Goal: Task Accomplishment & Management: Complete application form

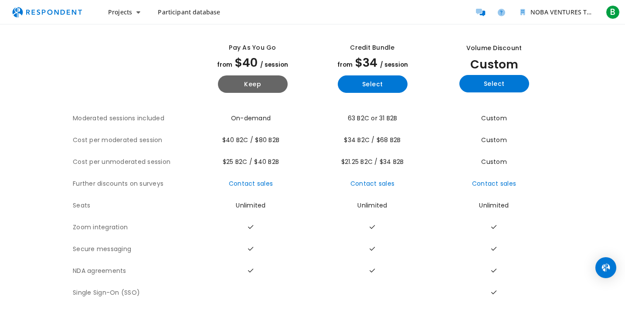
scroll to position [52, 0]
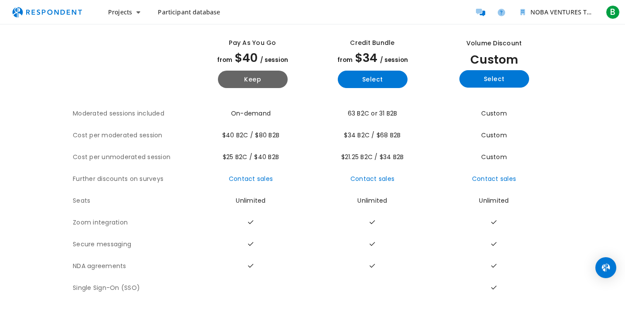
drag, startPoint x: 226, startPoint y: 147, endPoint x: 289, endPoint y: 150, distance: 63.2
click at [289, 150] on td "$25 B2C / $40 B2B" at bounding box center [253, 157] width 120 height 22
click at [196, 15] on span "Participant database" at bounding box center [189, 12] width 62 height 8
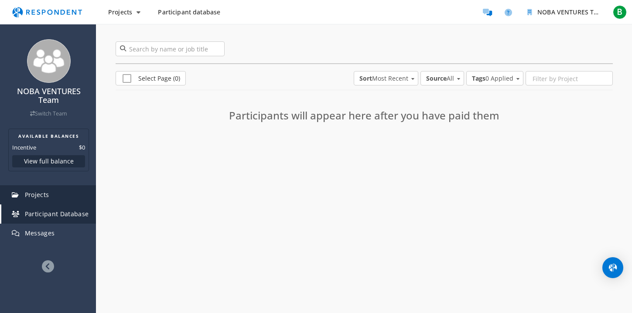
click at [82, 190] on link "Projects" at bounding box center [48, 194] width 95 height 19
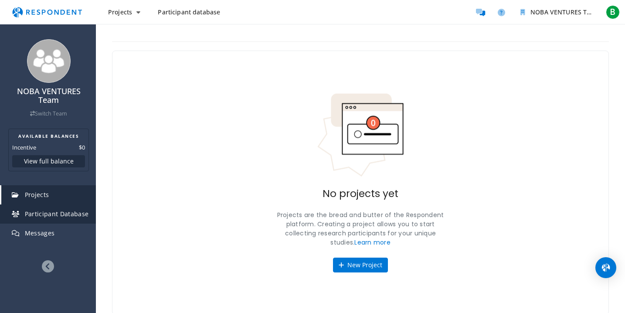
click at [68, 213] on span "Participant Database" at bounding box center [57, 214] width 64 height 8
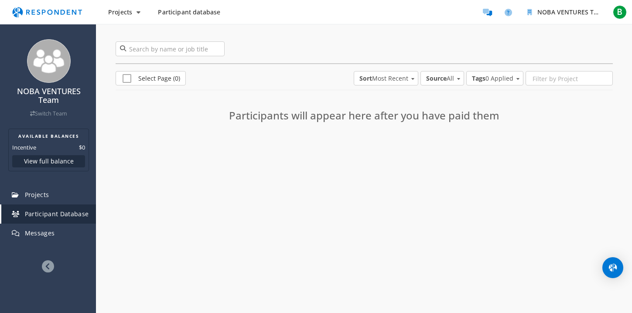
click at [265, 114] on h3 "Participants will appear here after you have paid them" at bounding box center [363, 115] width 305 height 11
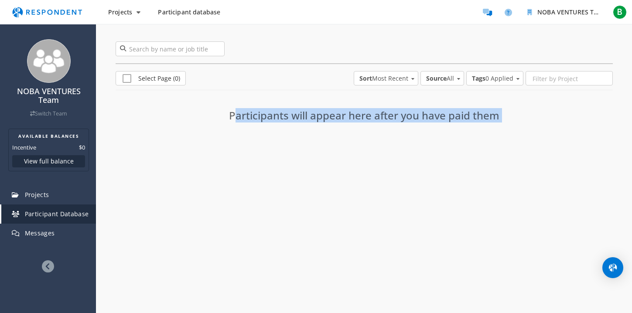
click at [265, 114] on h3 "Participants will appear here after you have paid them" at bounding box center [363, 115] width 305 height 11
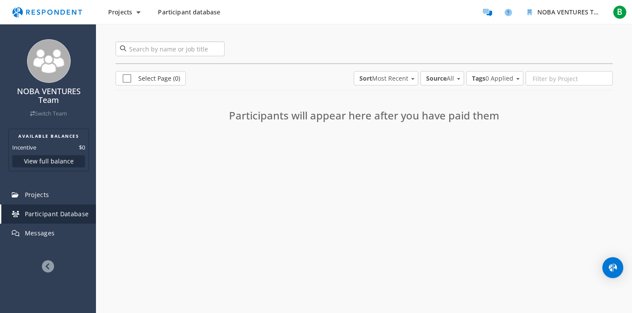
click at [188, 51] on input "search" at bounding box center [170, 48] width 109 height 15
type input "dog owners"
click at [121, 14] on span "Projects" at bounding box center [120, 12] width 24 height 8
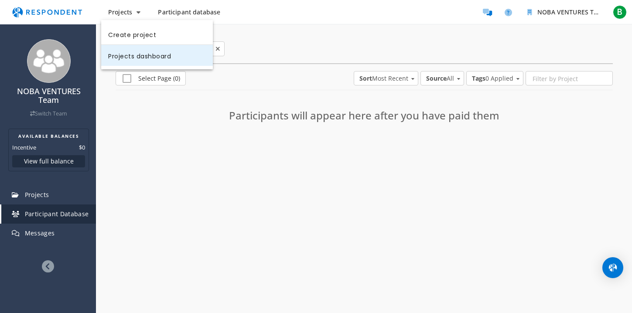
click at [140, 57] on link "Projects dashboard" at bounding box center [157, 55] width 112 height 21
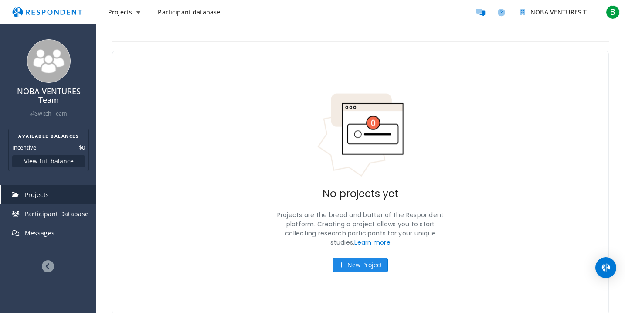
click at [363, 266] on button "New Project" at bounding box center [360, 265] width 55 height 15
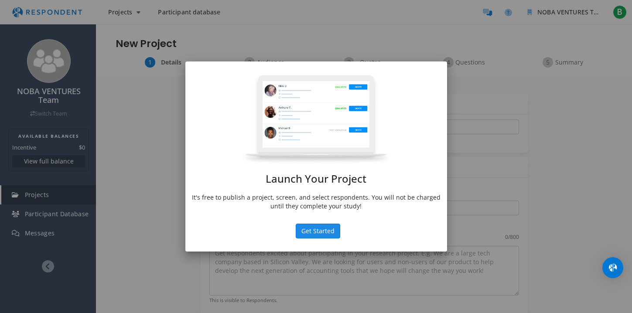
click at [320, 234] on button "Get Started" at bounding box center [318, 231] width 44 height 15
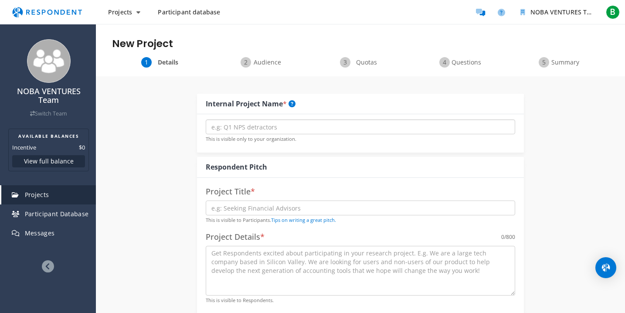
click at [256, 129] on input "text" at bounding box center [360, 126] width 309 height 15
type input "DisMis"
click at [236, 207] on input "text" at bounding box center [360, 208] width 309 height 15
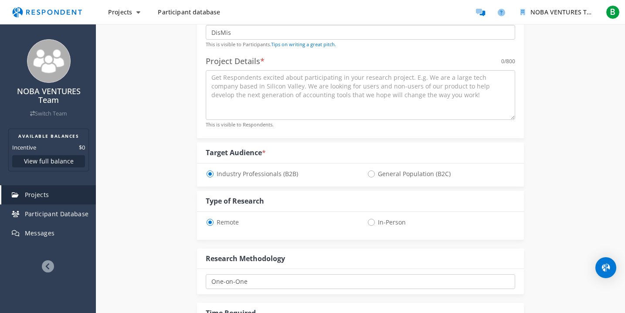
scroll to position [175, 0]
type input "DisMis"
click at [371, 175] on span "General Population (B2C)" at bounding box center [409, 175] width 84 height 10
click at [371, 175] on input "General Population (B2C)" at bounding box center [370, 174] width 6 height 6
radio input "true"
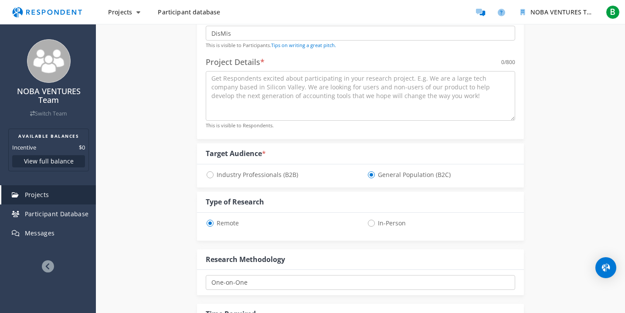
select select "number:125"
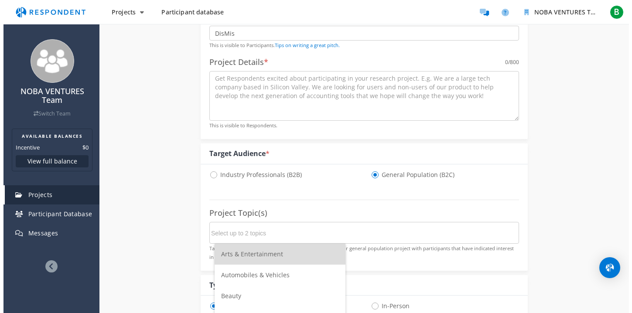
scroll to position [0, 0]
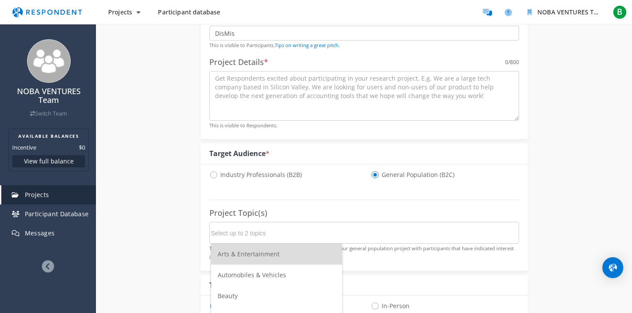
click at [265, 235] on input "Select up to 2 topics" at bounding box center [276, 233] width 131 height 15
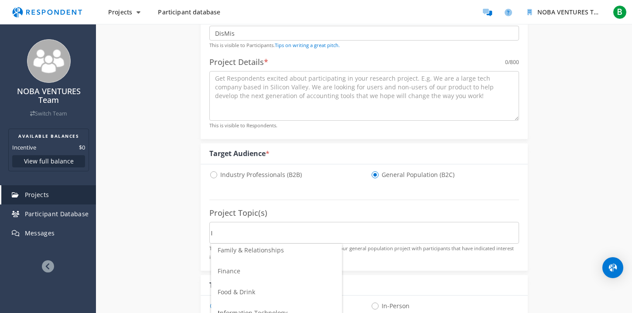
scroll to position [119, 0]
type input "I"
click at [163, 252] on div "Internal Project Name * DisMis This is visible only to your organization. Respo…" at bounding box center [364, 264] width 510 height 726
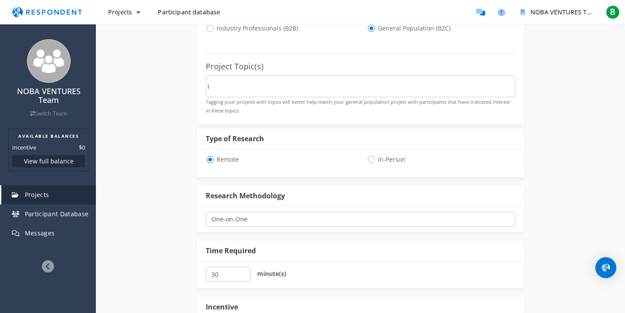
scroll to position [323, 0]
click at [251, 221] on select "One-on-One Focus Group Unmoderated Study Survey Diary Study" at bounding box center [360, 218] width 309 height 15
select select "number:2"
click at [206, 211] on select "One-on-One Focus Group Unmoderated Study Survey Diary Study" at bounding box center [360, 218] width 309 height 15
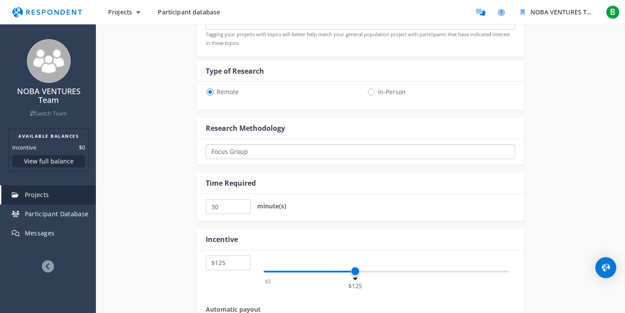
scroll to position [389, 0]
click at [233, 209] on input "30" at bounding box center [228, 206] width 45 height 15
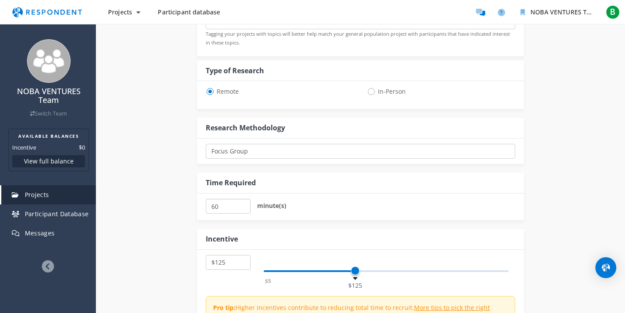
type input "60"
click at [231, 262] on select "$5 $10 $15 $20 $25 $30 $35 $40 $45 $50 $55 $60 $65 $70 $75 $80 $85 $90 $95 $100…" at bounding box center [228, 262] width 45 height 15
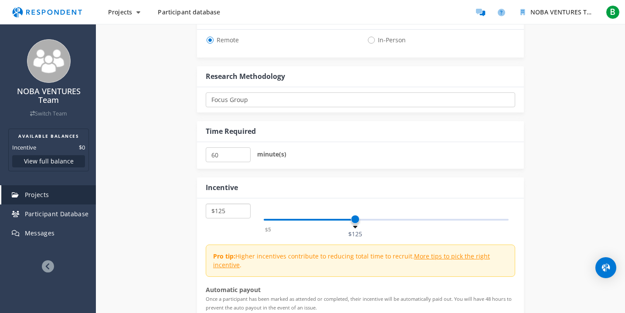
scroll to position [449, 0]
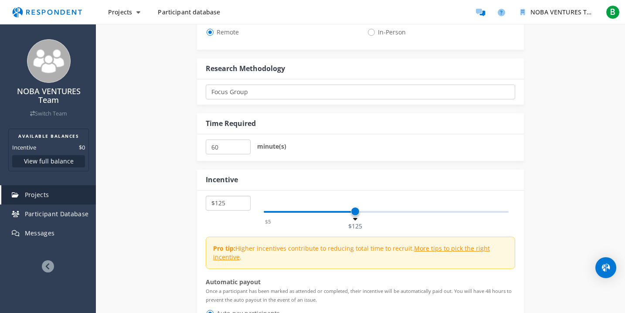
click at [224, 204] on select "$5 $10 $15 $20 $25 $30 $35 $40 $45 $50 $55 $60 $65 $70 $75 $80 $85 $90 $95 $100…" at bounding box center [228, 203] width 45 height 15
select select "number:50"
click at [206, 196] on select "$5 $10 $15 $20 $25 $30 $35 $40 $45 $50 $55 $60 $65 $70 $75 $80 $85 $90 $95 $100…" at bounding box center [228, 203] width 45 height 15
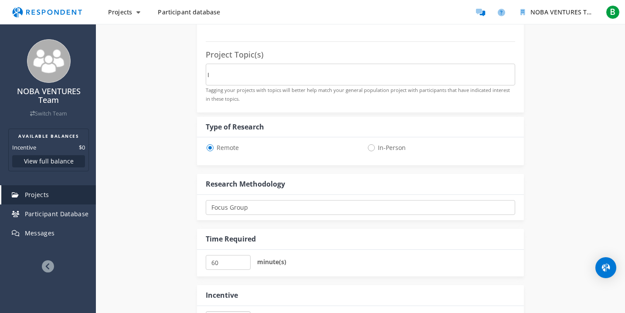
scroll to position [332, 0]
click at [244, 207] on select "One-on-One Focus Group Unmoderated Study Survey Diary Study" at bounding box center [360, 208] width 309 height 15
select select "number:1"
click at [206, 201] on select "One-on-One Focus Group Unmoderated Study Survey Diary Study" at bounding box center [360, 208] width 309 height 15
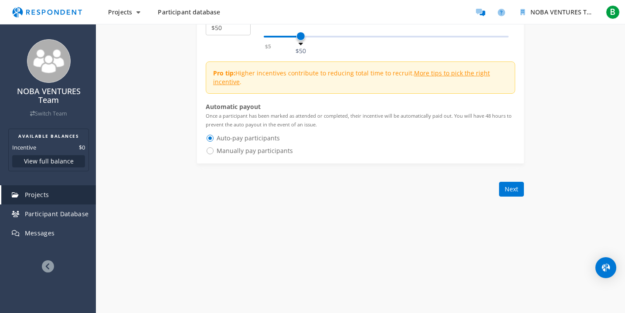
scroll to position [636, 0]
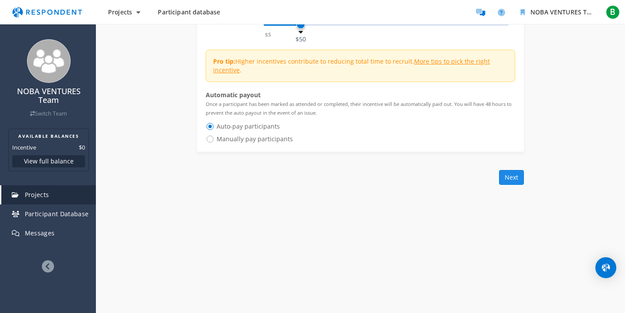
click at [508, 180] on button "Next" at bounding box center [511, 177] width 25 height 15
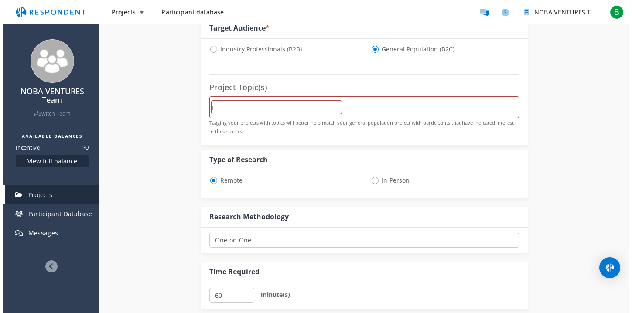
scroll to position [0, 0]
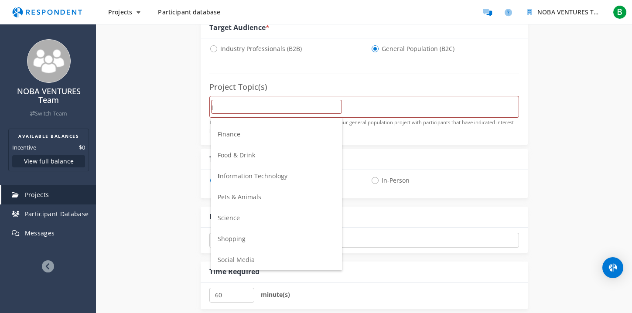
click at [249, 236] on li "Shopping" at bounding box center [276, 238] width 131 height 21
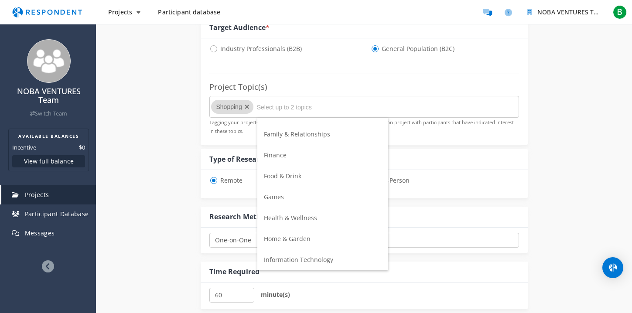
click at [277, 214] on span "Health & Wellness" at bounding box center [290, 218] width 53 height 8
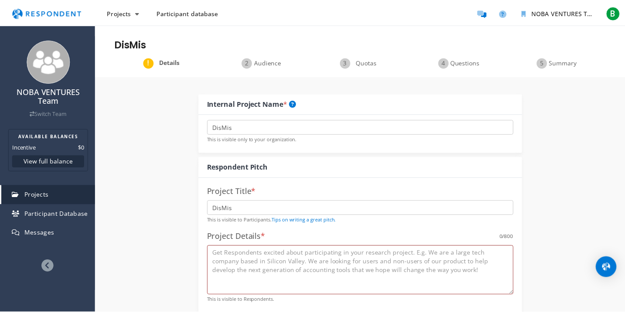
scroll to position [300, 0]
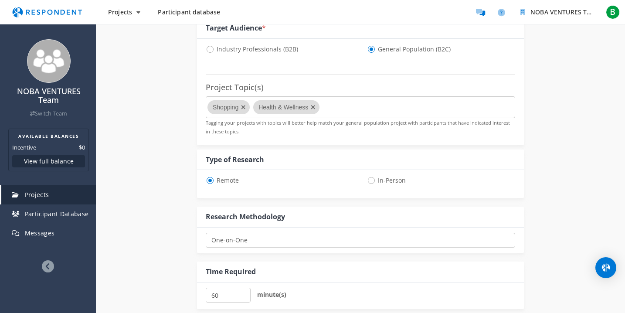
click at [342, 111] on md-chips-wrap "Shopping Health & Wellness" at bounding box center [360, 107] width 309 height 22
click at [330, 110] on md-chips-wrap "Shopping Health & Wellness" at bounding box center [360, 107] width 309 height 22
click at [311, 104] on icon "Remove Health & Wellness" at bounding box center [313, 107] width 13 height 14
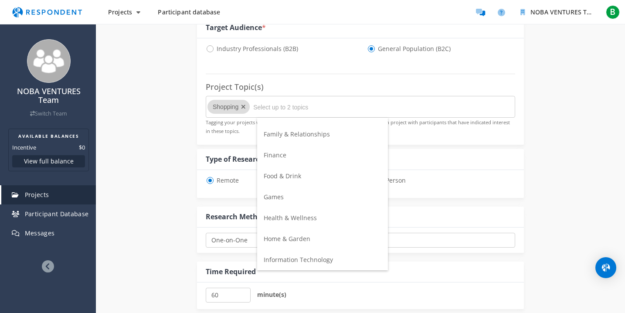
click at [302, 104] on input "Select up to 2 topics" at bounding box center [318, 107] width 131 height 15
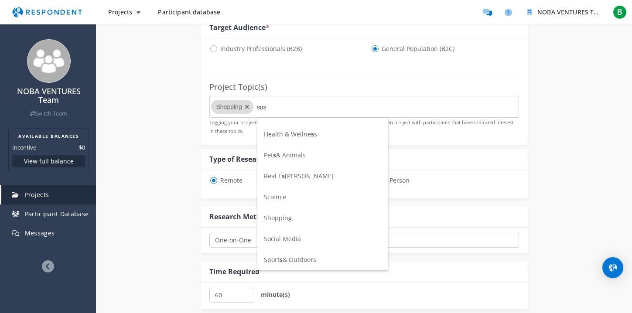
scroll to position [0, 0]
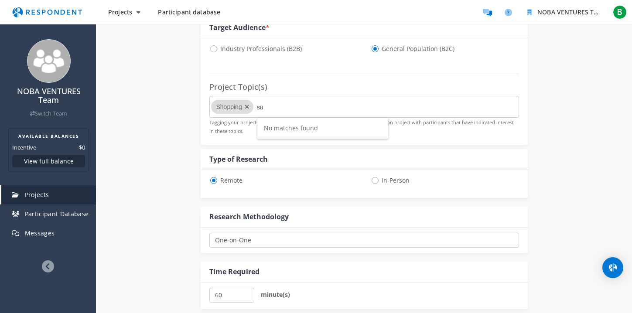
type input "s"
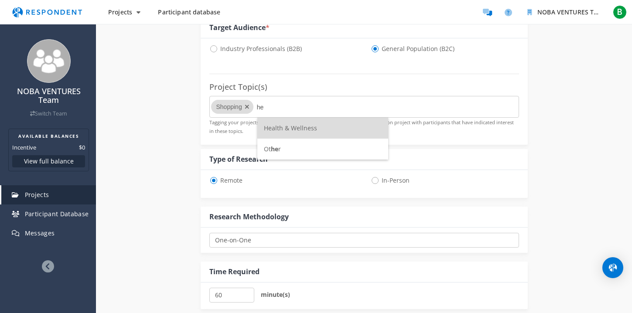
type input "he"
click at [316, 134] on li "Health & Wellness" at bounding box center [322, 128] width 131 height 21
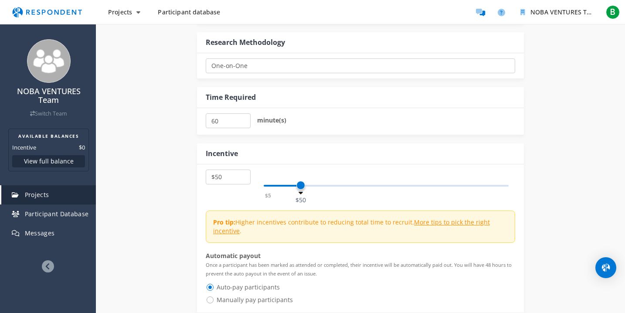
scroll to position [673, 0]
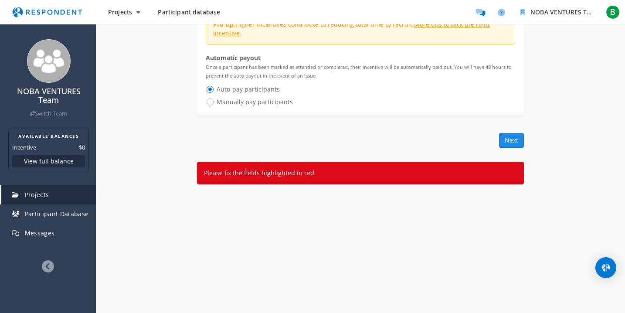
click at [502, 139] on button "Next" at bounding box center [511, 140] width 25 height 15
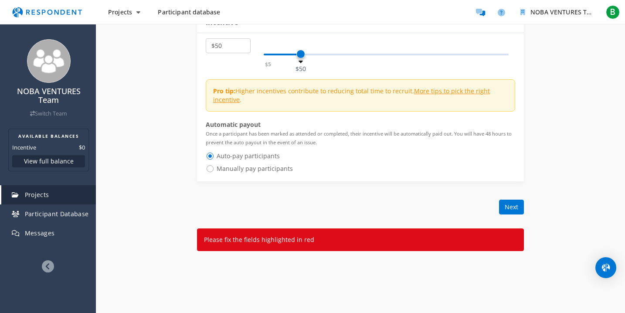
scroll to position [602, 0]
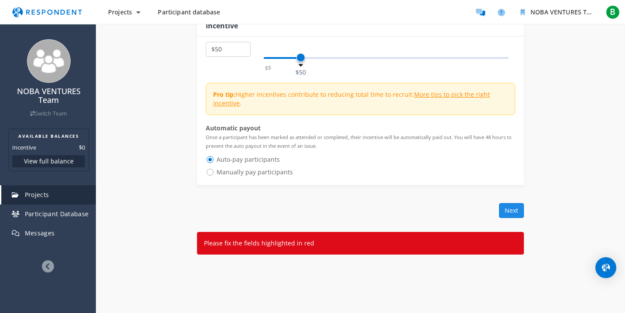
click at [510, 210] on button "Next" at bounding box center [511, 210] width 25 height 15
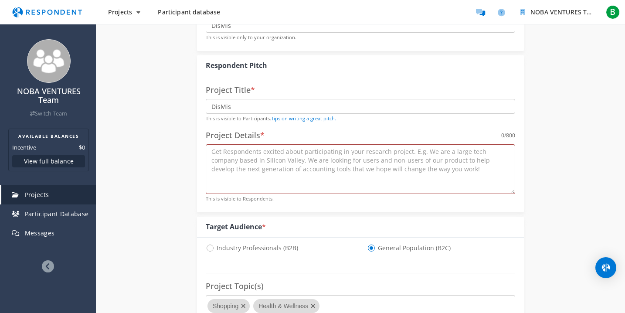
scroll to position [47, 0]
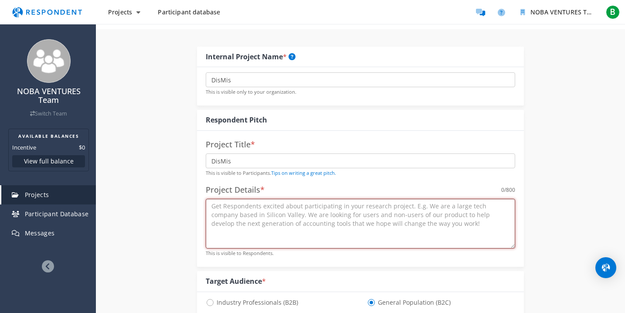
click at [292, 201] on textarea at bounding box center [360, 224] width 309 height 50
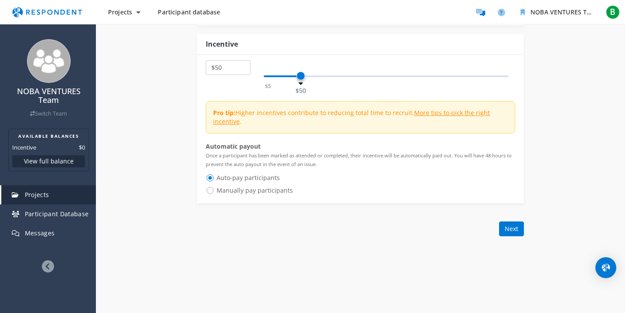
scroll to position [641, 0]
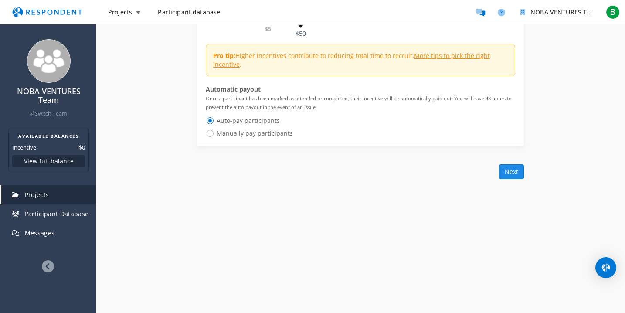
type textarea "dog owners who care about sustainability"
click at [508, 170] on button "Next" at bounding box center [511, 171] width 25 height 15
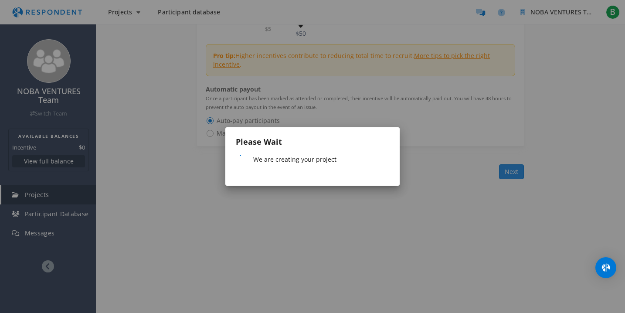
scroll to position [0, 0]
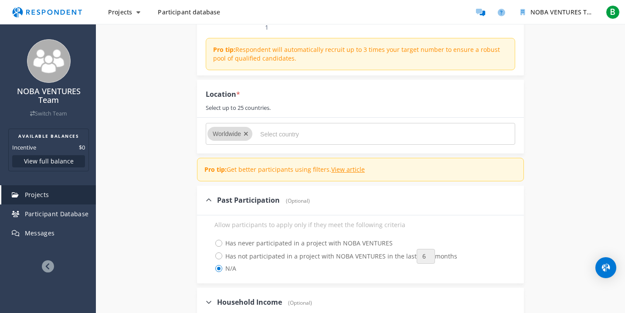
scroll to position [303, 0]
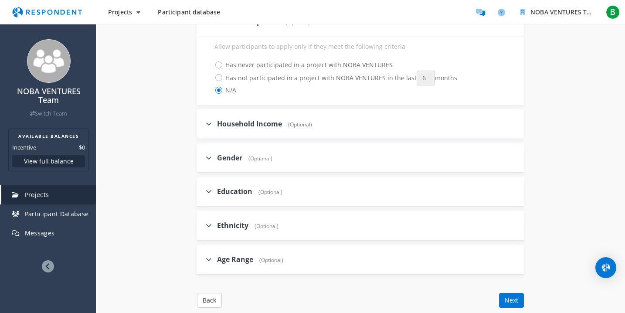
click at [236, 120] on span "Household Income" at bounding box center [249, 124] width 65 height 10
click at [203, 121] on input "Household Income (Optional)" at bounding box center [200, 124] width 6 height 6
checkbox input "true"
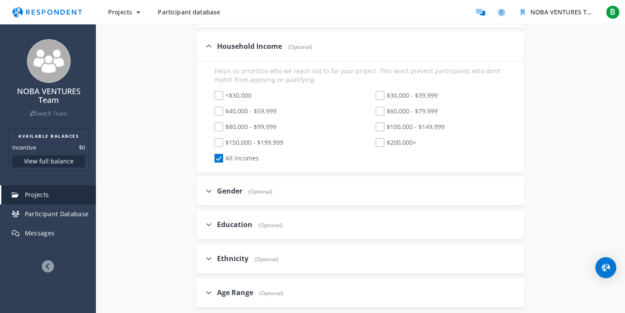
scroll to position [428, 0]
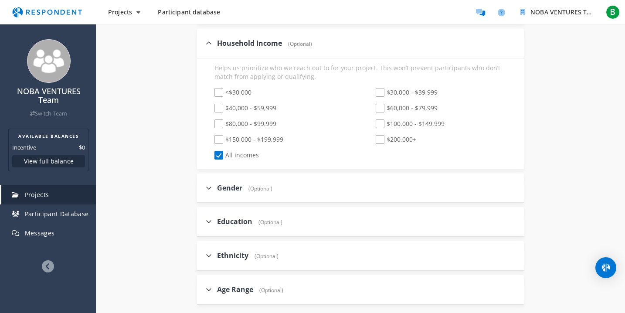
click at [246, 192] on span "(Optional)" at bounding box center [258, 188] width 28 height 7
click at [203, 190] on input "Gender (Optional)" at bounding box center [200, 188] width 6 height 6
checkbox input "true"
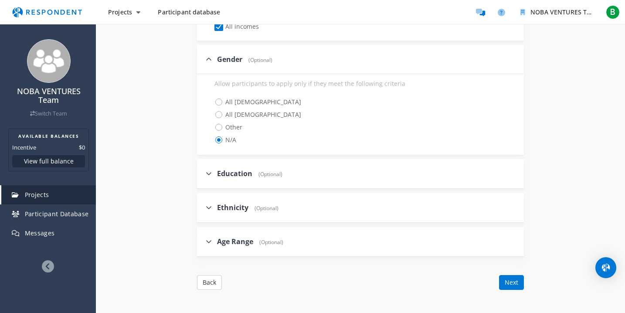
scroll to position [613, 0]
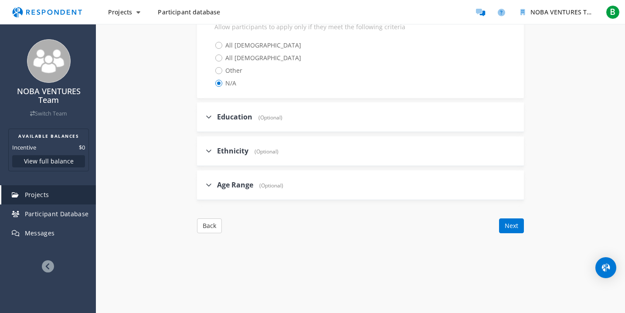
click at [251, 157] on div "Ethnicity (Optional)" at bounding box center [242, 151] width 73 height 19
click at [229, 146] on label "Ethnicity (Optional)" at bounding box center [242, 151] width 73 height 10
click at [203, 148] on input "Ethnicity (Optional)" at bounding box center [200, 151] width 6 height 6
checkbox input "true"
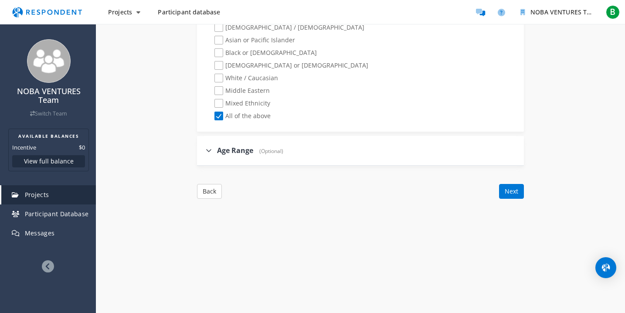
scroll to position [774, 0]
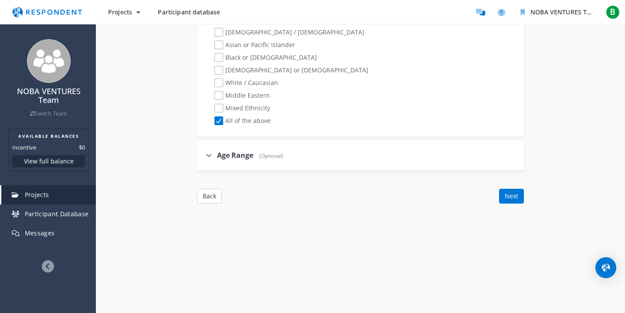
click at [244, 147] on div "Age Range (Optional)" at bounding box center [245, 155] width 78 height 19
click at [240, 155] on span "Age Range" at bounding box center [235, 155] width 36 height 10
click at [203, 155] on input "Age Range (Optional)" at bounding box center [200, 155] width 6 height 6
checkbox input "true"
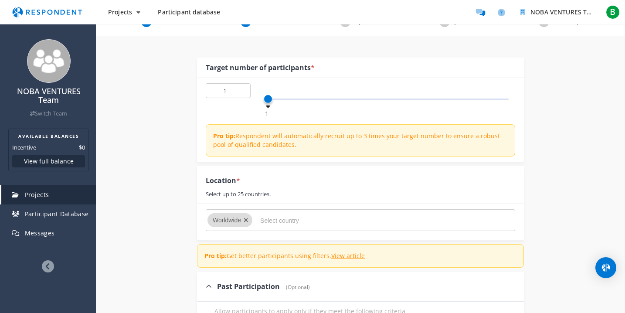
scroll to position [84, 0]
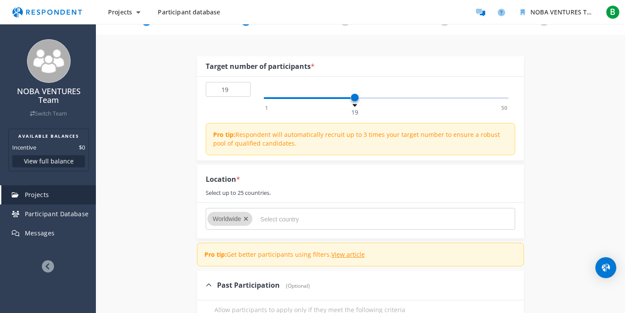
type input "20"
drag, startPoint x: 267, startPoint y: 97, endPoint x: 360, endPoint y: 96, distance: 93.7
click at [360, 96] on span at bounding box center [359, 97] width 9 height 9
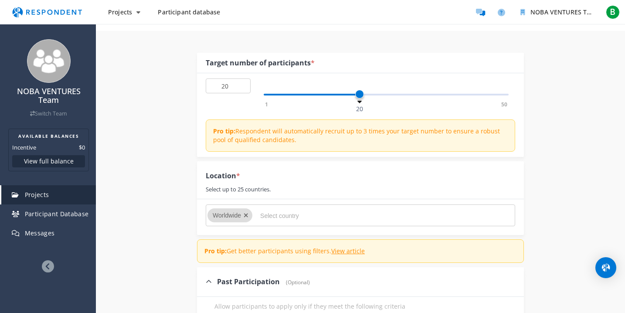
scroll to position [87, 0]
click at [265, 213] on input "Select country" at bounding box center [325, 215] width 131 height 15
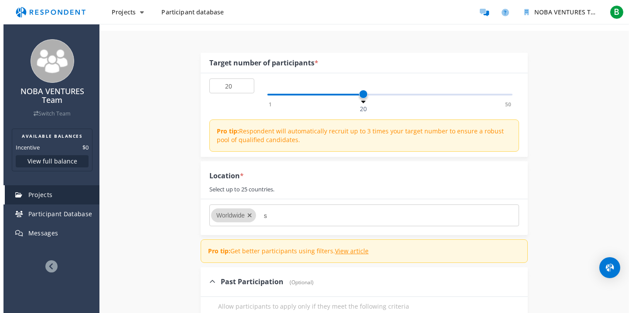
scroll to position [0, 0]
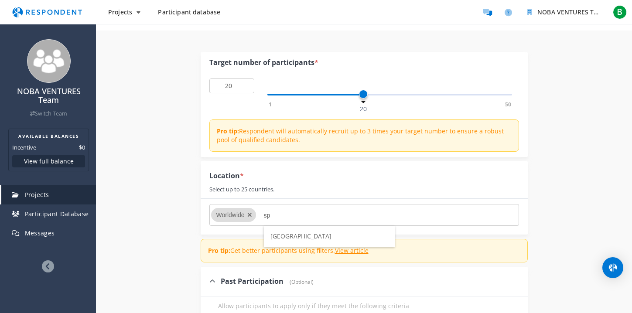
type input "sp"
click at [287, 235] on li "[GEOGRAPHIC_DATA]" at bounding box center [329, 236] width 131 height 21
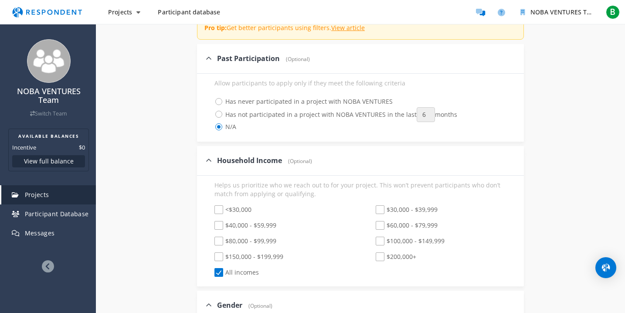
scroll to position [357, 0]
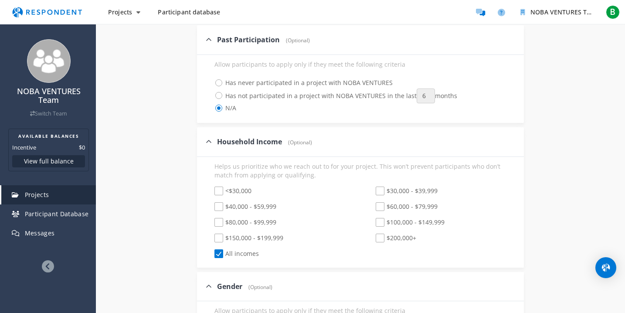
click at [221, 205] on span "$40,000 - $59,999" at bounding box center [245, 207] width 62 height 10
click at [211, 205] on input "$40,000 - $59,999" at bounding box center [209, 207] width 6 height 6
checkbox input "true"
checkbox input "false"
click at [219, 215] on div "<$30,000 $30,000 - $39,999 $40,000 - $59,999 $60,000 - $79,999 $80,000 - $99,99…" at bounding box center [360, 223] width 323 height 78
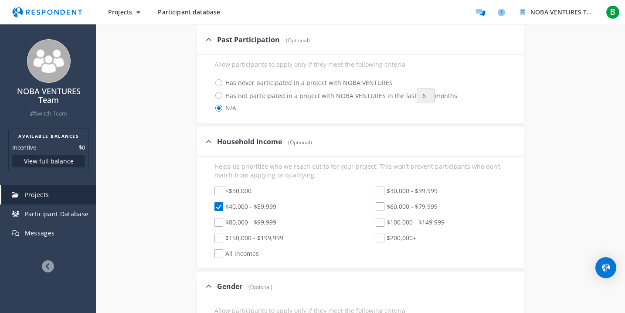
click at [220, 219] on span "$80,000 - $99,999" at bounding box center [245, 223] width 62 height 10
click at [211, 220] on input "$80,000 - $99,999" at bounding box center [209, 223] width 6 height 6
checkbox input "true"
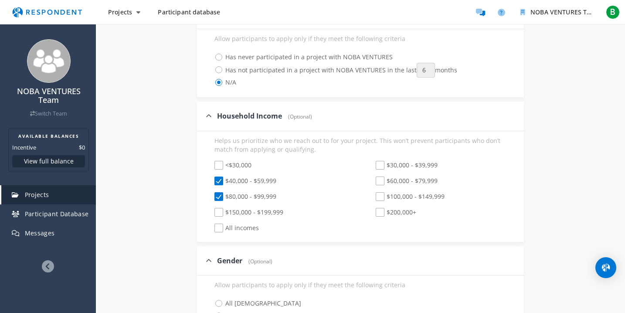
scroll to position [429, 0]
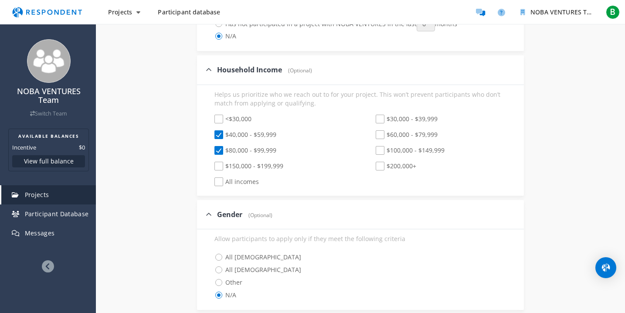
click at [376, 134] on span "$60,000 - $79,999" at bounding box center [407, 135] width 62 height 10
click at [373, 134] on input "$60,000 - $79,999" at bounding box center [370, 135] width 6 height 6
checkbox input "true"
click at [381, 149] on span "$100,000 - $149,999" at bounding box center [410, 151] width 69 height 10
click at [373, 149] on input "$100,000 - $149,999" at bounding box center [370, 151] width 6 height 6
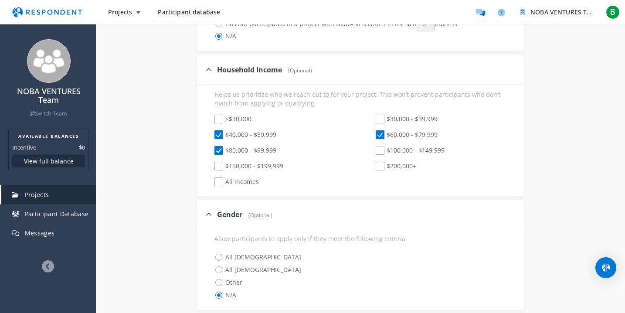
checkbox input "true"
click at [218, 166] on span "$150,000 - $199,999" at bounding box center [248, 167] width 69 height 10
click at [211, 166] on input "$150,000 - $199,999" at bounding box center [209, 166] width 6 height 6
checkbox input "true"
click at [374, 167] on label "$200,000+" at bounding box center [391, 167] width 49 height 10
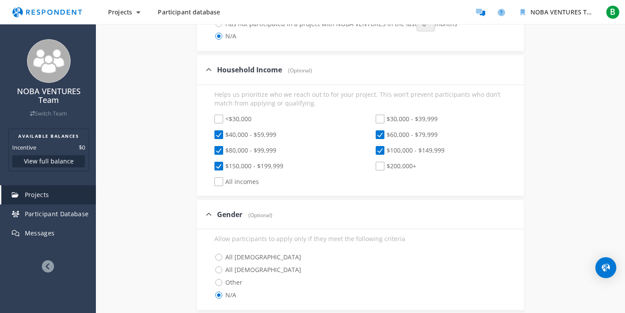
click at [373, 167] on input "$200,000+" at bounding box center [370, 166] width 6 height 6
checkbox input "true"
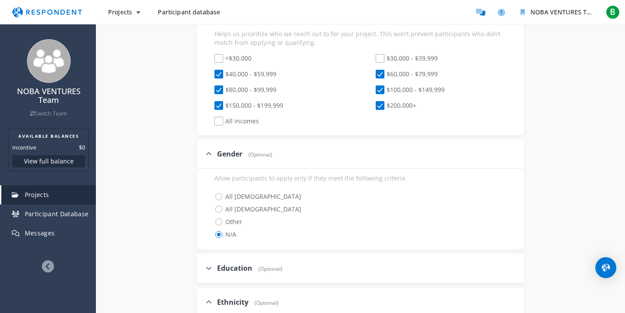
scroll to position [509, 0]
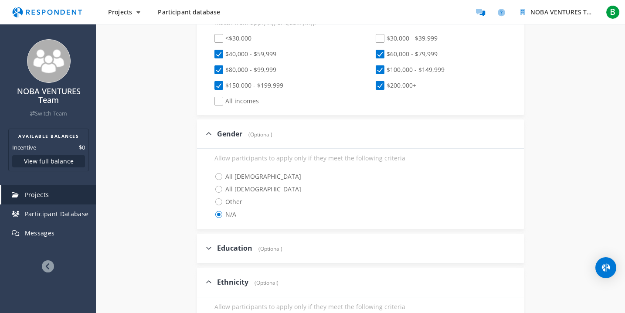
click at [218, 177] on span "All [DEMOGRAPHIC_DATA]" at bounding box center [257, 176] width 87 height 10
click at [211, 177] on input "All [DEMOGRAPHIC_DATA]" at bounding box center [209, 176] width 6 height 6
radio input "true"
click at [222, 189] on span "All [DEMOGRAPHIC_DATA]" at bounding box center [257, 189] width 87 height 10
click at [211, 189] on input "All [DEMOGRAPHIC_DATA]" at bounding box center [209, 189] width 6 height 6
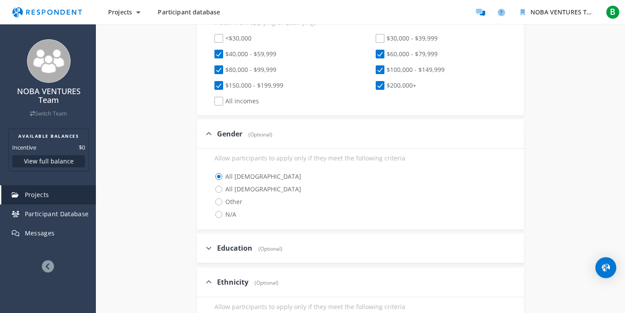
radio input "true"
click at [218, 176] on span "All [DEMOGRAPHIC_DATA]" at bounding box center [257, 176] width 87 height 10
click at [211, 176] on input "All [DEMOGRAPHIC_DATA]" at bounding box center [209, 176] width 6 height 6
radio input "true"
click at [220, 188] on span "All [DEMOGRAPHIC_DATA]" at bounding box center [257, 189] width 87 height 10
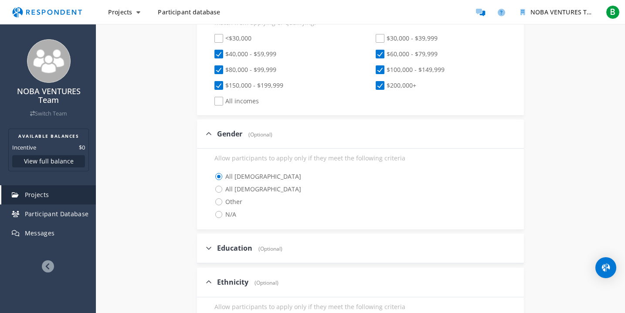
click at [211, 188] on input "All [DEMOGRAPHIC_DATA]" at bounding box center [209, 189] width 6 height 6
radio input "true"
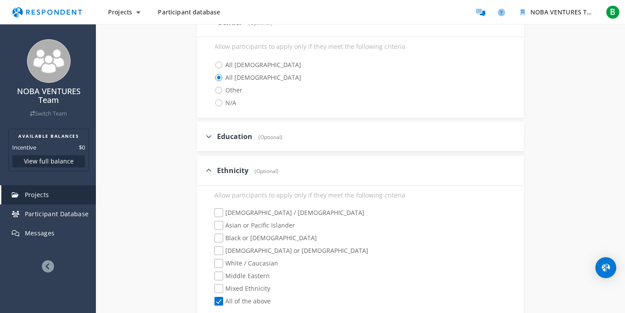
scroll to position [662, 0]
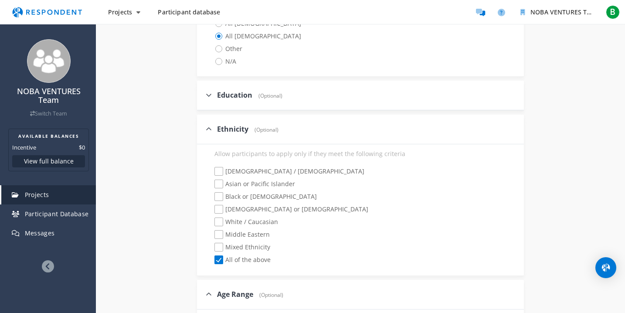
click at [235, 102] on div "Education (Optional)" at bounding box center [244, 95] width 77 height 19
click at [237, 97] on span "Education" at bounding box center [234, 95] width 35 height 10
click at [203, 97] on input "Education (Optional)" at bounding box center [200, 95] width 6 height 6
checkbox input "true"
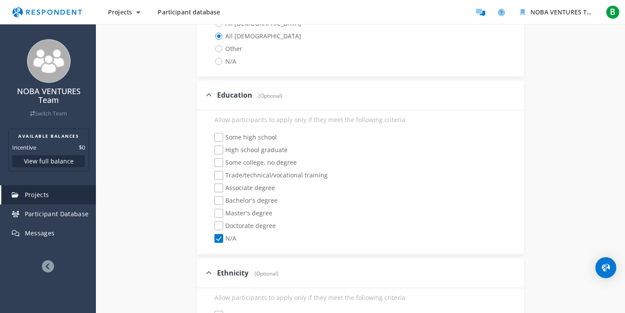
click at [222, 201] on span "Bachelor's degree" at bounding box center [245, 201] width 63 height 10
click at [211, 201] on input "Bachelor's degree" at bounding box center [209, 201] width 6 height 6
checkbox input "true"
checkbox input "false"
click at [220, 207] on div "Some high school High school graduate Some college, no degree Trade/technical/v…" at bounding box center [360, 189] width 309 height 112
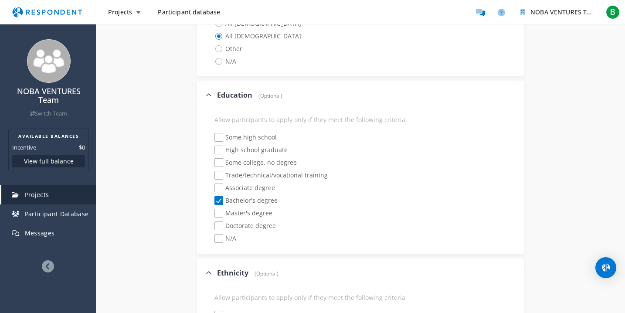
click at [221, 209] on div "Some high school High school graduate Some college, no degree Trade/technical/v…" at bounding box center [360, 189] width 309 height 112
click at [219, 211] on span "Master's degree" at bounding box center [243, 214] width 58 height 10
click at [211, 211] on input "Master's degree" at bounding box center [209, 214] width 6 height 6
checkbox input "true"
click at [219, 185] on span "Associate degree" at bounding box center [244, 189] width 61 height 10
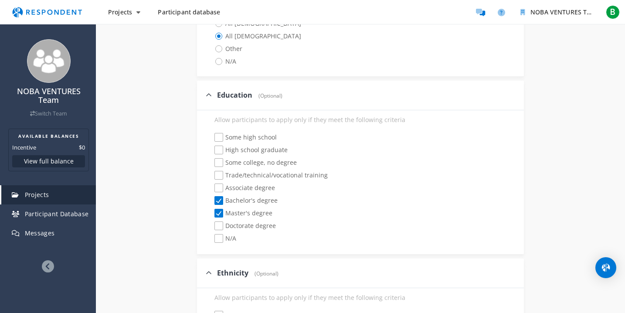
click at [211, 185] on input "Associate degree" at bounding box center [209, 188] width 6 height 6
checkbox input "true"
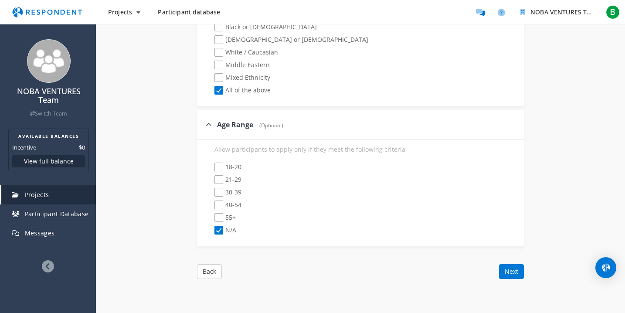
scroll to position [979, 0]
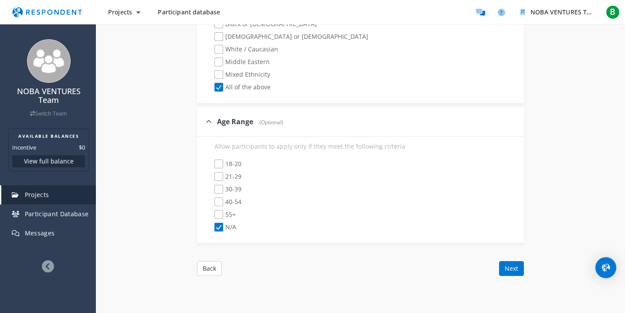
click at [220, 179] on span "21-29" at bounding box center [227, 177] width 27 height 10
click at [211, 179] on input "21-29" at bounding box center [209, 177] width 6 height 6
checkbox input "true"
checkbox input "false"
click at [220, 185] on span "30-39" at bounding box center [227, 190] width 27 height 10
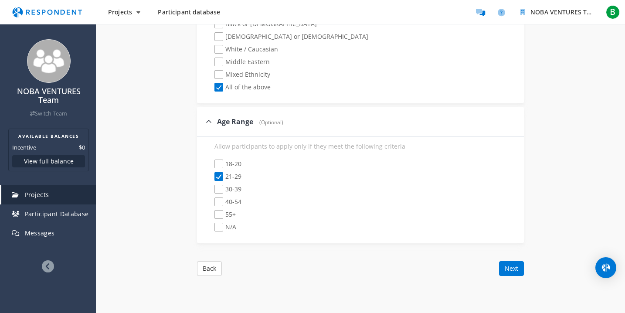
click at [211, 187] on input "30-39" at bounding box center [209, 190] width 6 height 6
checkbox input "true"
click at [218, 200] on span "40-54" at bounding box center [227, 202] width 27 height 10
click at [211, 200] on input "40-54" at bounding box center [209, 202] width 6 height 6
checkbox input "true"
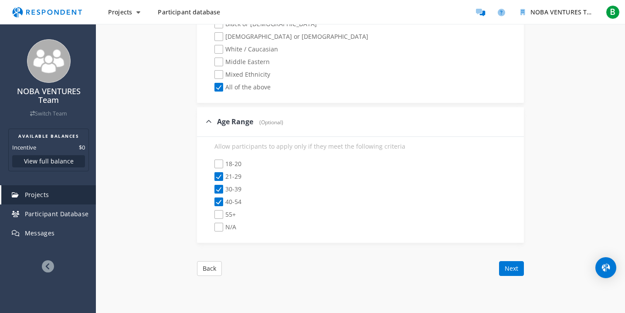
click at [220, 211] on span "55+" at bounding box center [224, 215] width 21 height 10
click at [211, 212] on input "55+" at bounding box center [209, 215] width 6 height 6
checkbox input "true"
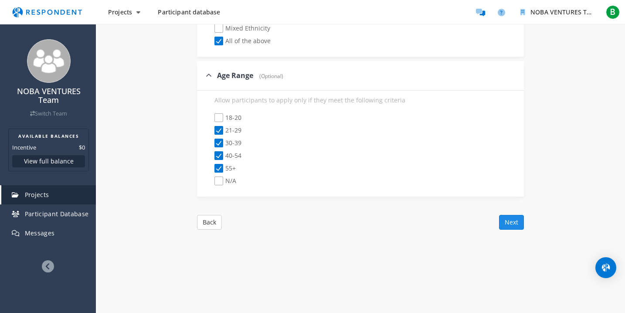
scroll to position [1046, 0]
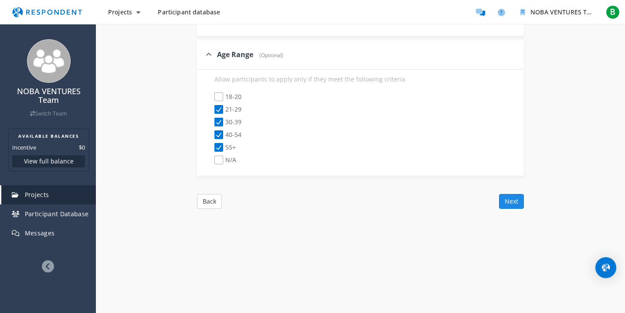
click at [508, 202] on button "Next" at bounding box center [511, 201] width 25 height 15
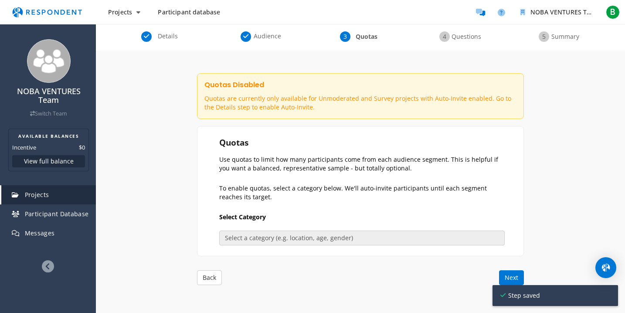
scroll to position [67, 0]
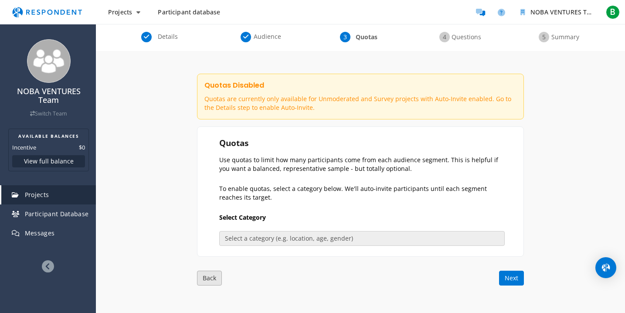
click at [212, 272] on button "Back" at bounding box center [209, 278] width 25 height 15
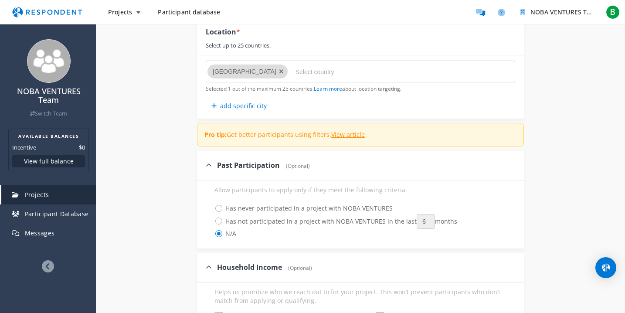
scroll to position [246, 0]
